Goal: Transaction & Acquisition: Purchase product/service

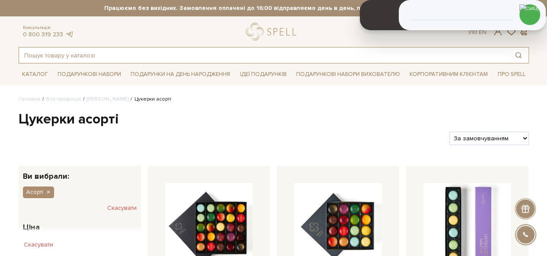
click at [122, 50] on input "text" at bounding box center [263, 56] width 489 height 16
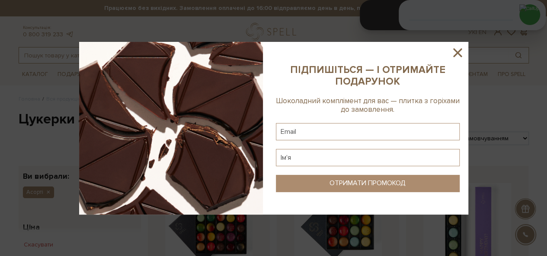
paste input "Набір цукерок Компаньйони ТЮ шампань рукав"
click at [458, 50] on icon at bounding box center [457, 52] width 15 height 15
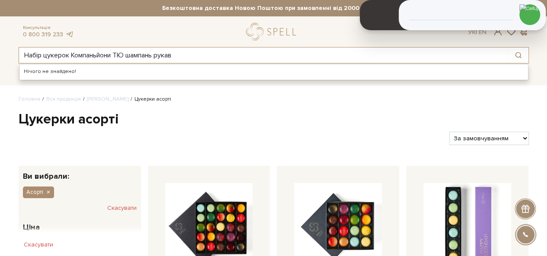
drag, startPoint x: 188, startPoint y: 53, endPoint x: 115, endPoint y: 53, distance: 73.0
click at [115, 53] on input "Набір цукерок Компаньйони ТЮ шампань рукав" at bounding box center [263, 56] width 489 height 16
type input "Набір цукерок Компаньйони"
